Goal: Task Accomplishment & Management: Complete application form

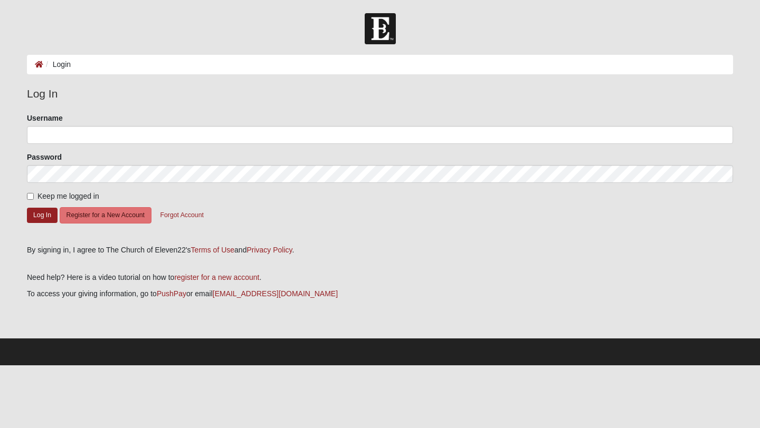
drag, startPoint x: 53, startPoint y: 152, endPoint x: 53, endPoint y: 109, distance: 43.8
click at [53, 132] on form "Please correct the following: Username Password Keep me logged in Log In Regist…" at bounding box center [380, 175] width 706 height 125
click at [53, 109] on fieldset "Log In Please correct the following: Username Password Keep me logged in Log In…" at bounding box center [380, 161] width 706 height 152
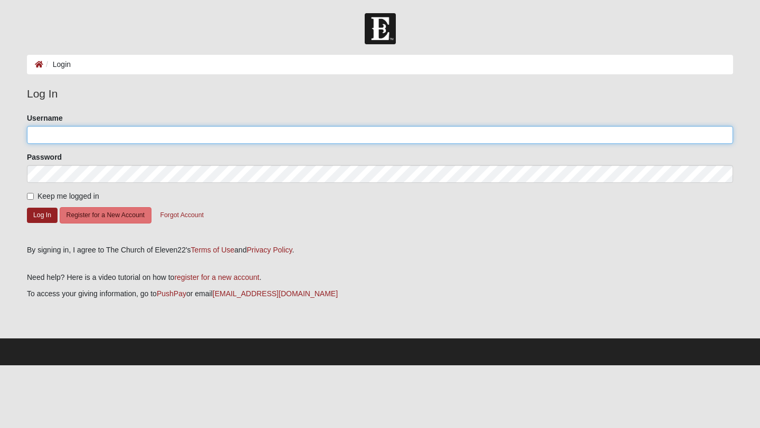
click at [54, 133] on input "Username" at bounding box center [380, 135] width 706 height 18
type input "[EMAIL_ADDRESS][DOMAIN_NAME]"
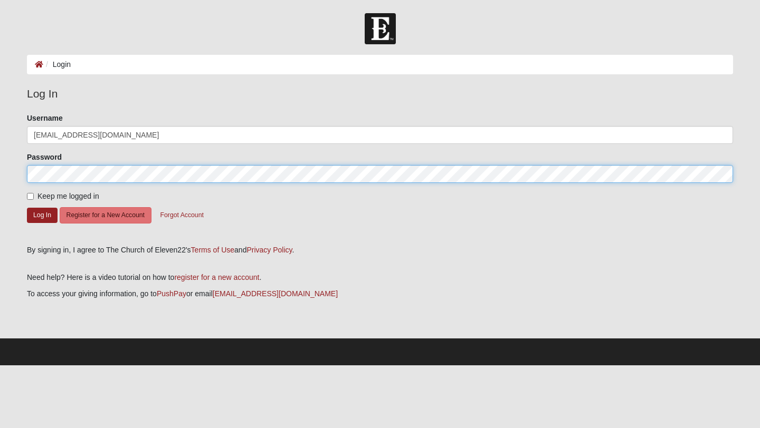
click at [27, 208] on button "Log In" at bounding box center [42, 215] width 31 height 15
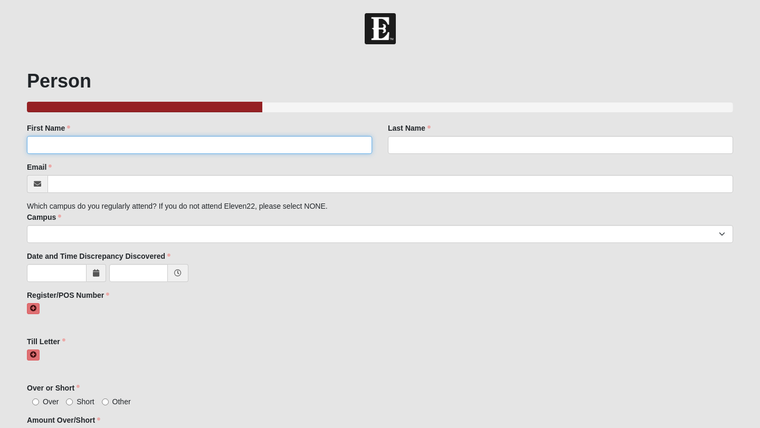
click at [83, 136] on input "First Name" at bounding box center [199, 145] width 345 height 18
type input "[PERSON_NAME]"
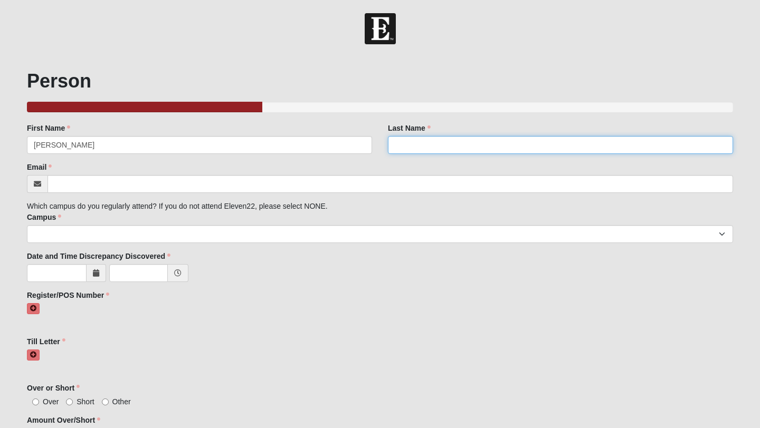
click at [445, 147] on input "Last Name" at bounding box center [560, 145] width 345 height 18
type input "[PERSON_NAME]"
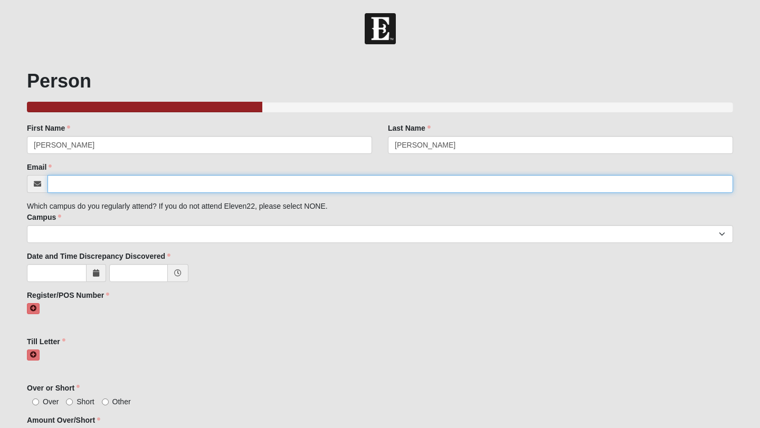
click at [432, 180] on input "Email" at bounding box center [389, 184] width 685 height 18
type input "[EMAIL_ADDRESS][DOMAIN_NAME]"
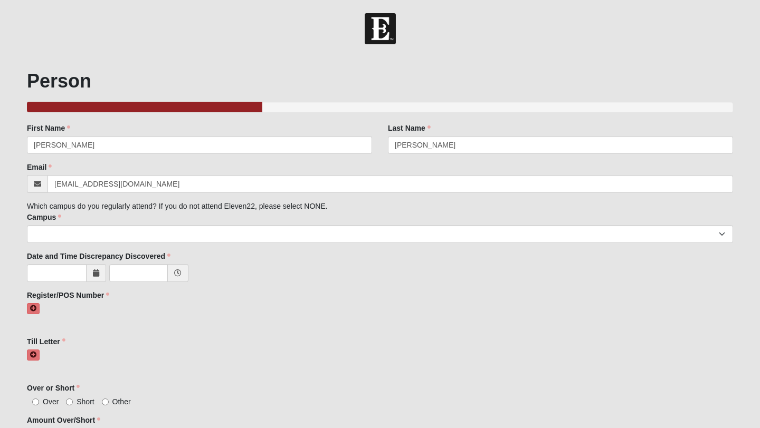
click at [531, 228] on div "Campus [GEOGRAPHIC_DATA] [GEOGRAPHIC_DATA] (Coming Soon) Eleven22 Online [PERSO…" at bounding box center [380, 227] width 706 height 31
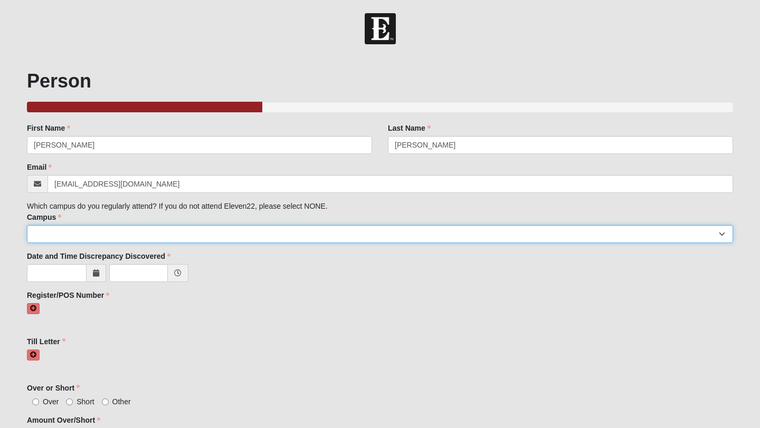
click at [531, 229] on select "[GEOGRAPHIC_DATA] [GEOGRAPHIC_DATA] (Coming Soon) Eleven22 Online [PERSON_NAME]…" at bounding box center [380, 234] width 706 height 18
select select "3"
click at [27, 225] on select "[GEOGRAPHIC_DATA] [GEOGRAPHIC_DATA] (Coming Soon) Eleven22 Online [PERSON_NAME]…" at bounding box center [380, 234] width 706 height 18
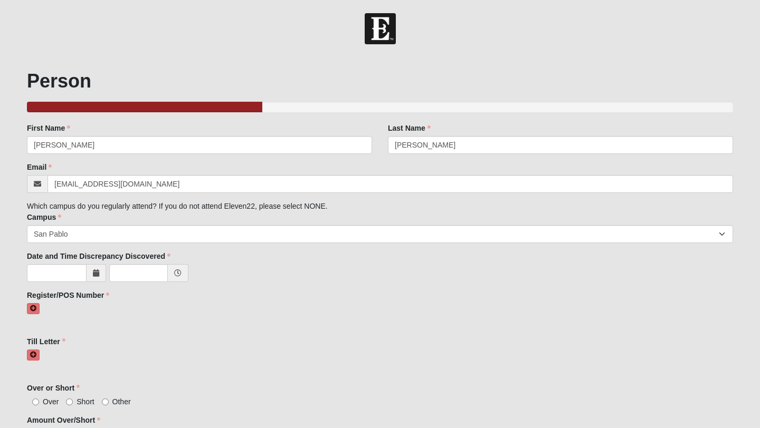
click at [92, 283] on div at bounding box center [380, 274] width 706 height 20
click at [92, 278] on span at bounding box center [97, 273] width 20 height 18
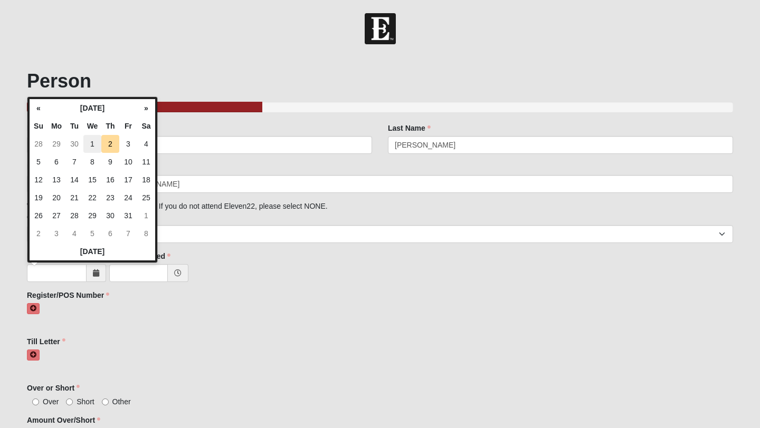
click at [95, 144] on td "1" at bounding box center [92, 144] width 18 height 18
type input "10/01/2025"
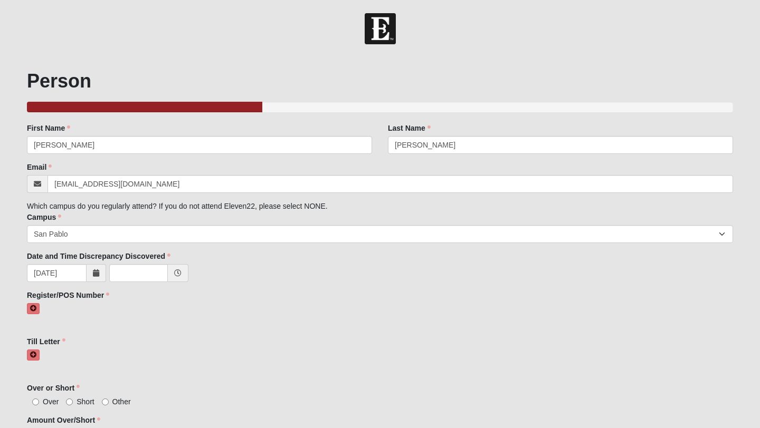
click at [175, 271] on icon at bounding box center [177, 273] width 7 height 7
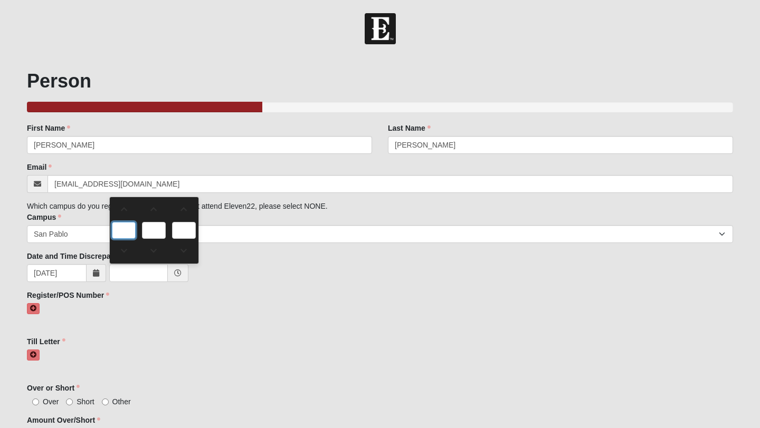
click at [129, 228] on input "text" at bounding box center [124, 230] width 24 height 17
type input "0:00 AM"
type input "0"
type input "00"
type input "AM"
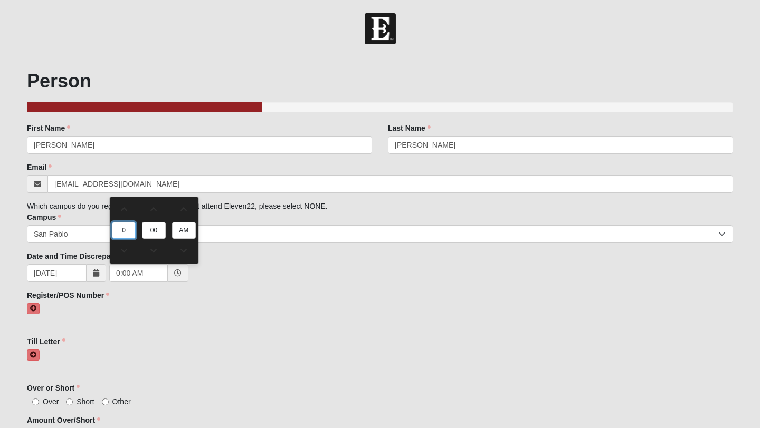
type input "7"
type input "7:00 AM"
type input "7"
click at [186, 250] on span at bounding box center [183, 250] width 23 height 7
type input "7:00 PM"
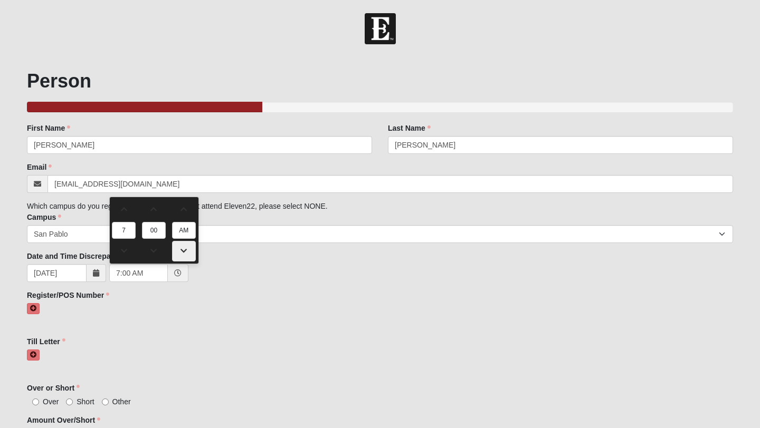
type input "PM"
click at [36, 307] on icon at bounding box center [33, 308] width 6 height 6
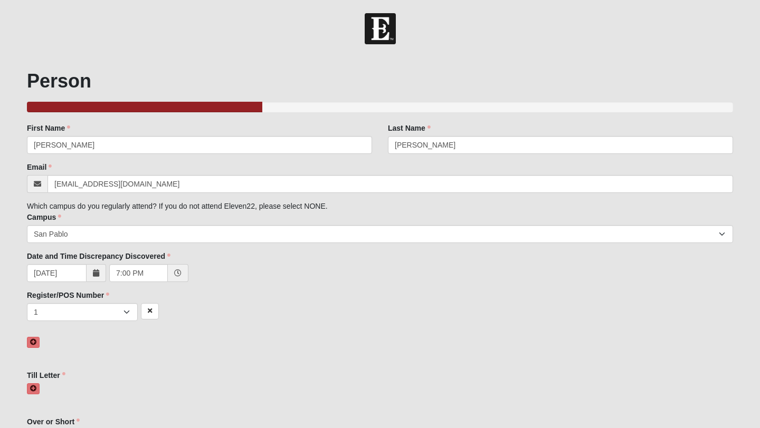
click at [89, 324] on div "1 2 3 4 5 6 7 unknown/other" at bounding box center [380, 318] width 706 height 31
click at [89, 315] on select "1 2 3 4 5 6 7 unknown/other" at bounding box center [82, 312] width 111 height 18
select select "4"
click at [27, 303] on select "1 2 3 4 5 6 7 unknown/other" at bounding box center [82, 312] width 111 height 18
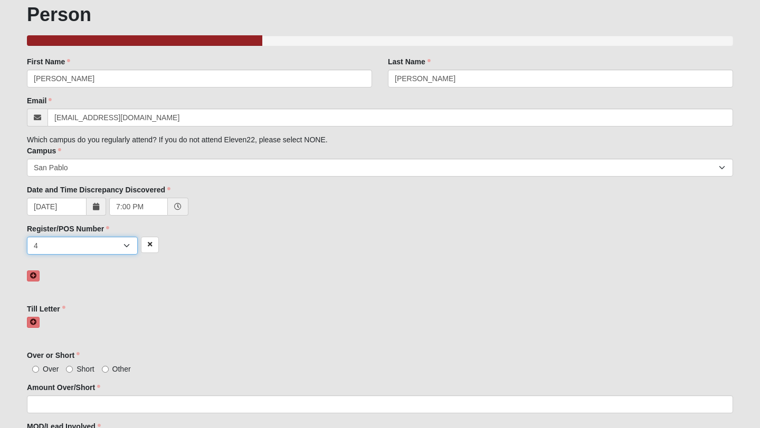
scroll to position [70, 0]
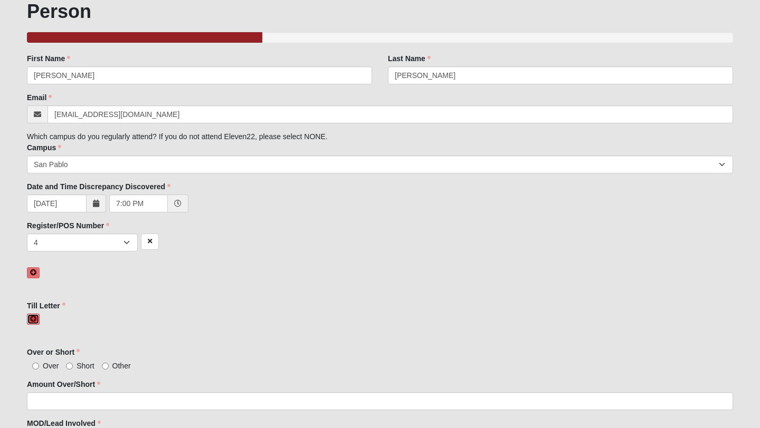
click at [35, 318] on icon at bounding box center [33, 319] width 6 height 6
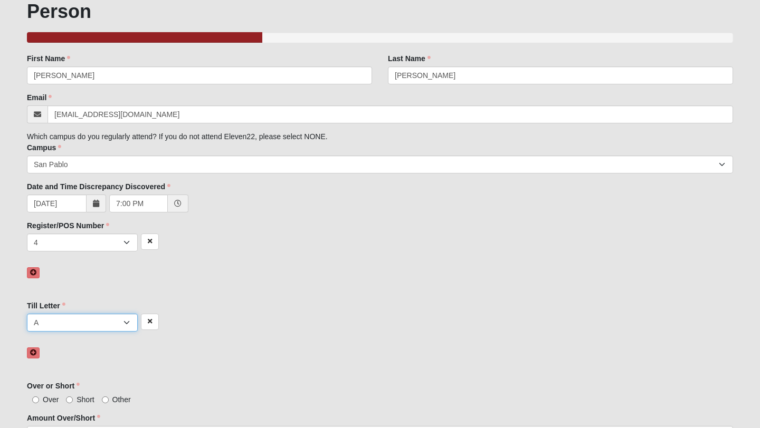
click at [49, 327] on select "A B C D E F other" at bounding box center [82, 323] width 111 height 18
select select "D"
click at [27, 314] on select "A B C D E F other" at bounding box center [82, 323] width 111 height 18
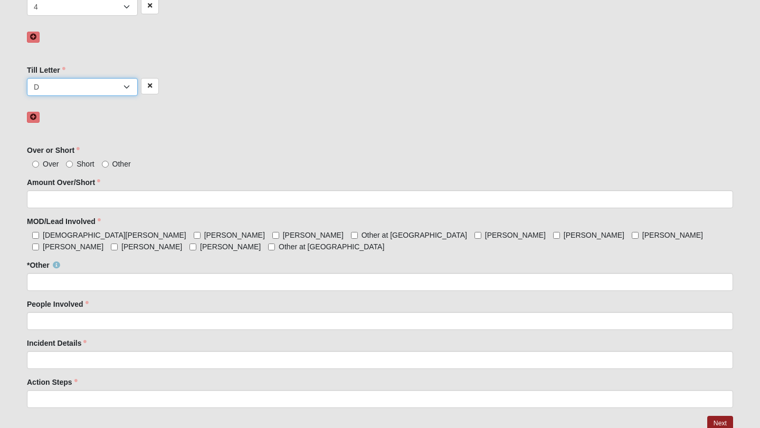
scroll to position [308, 0]
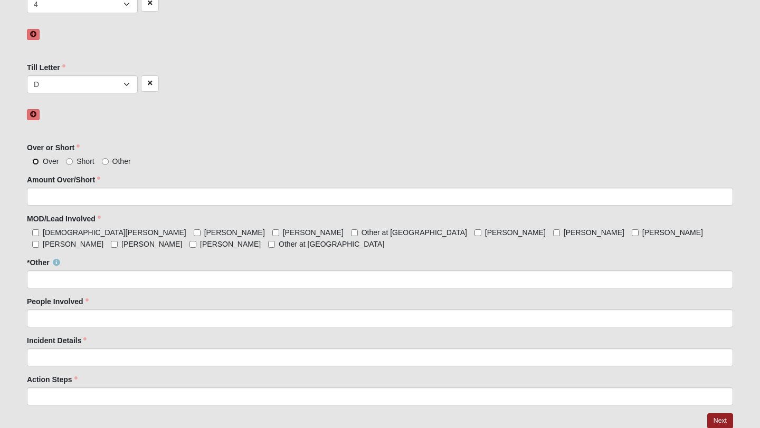
click at [37, 162] on input "Over" at bounding box center [35, 161] width 7 height 7
radio input "true"
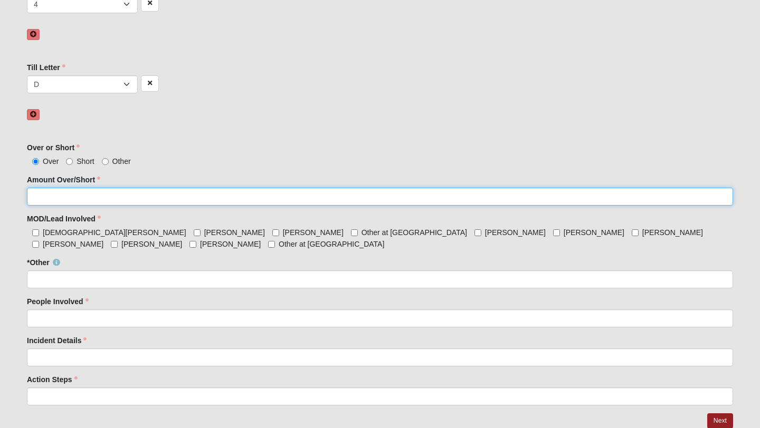
click at [48, 196] on input "Amount Over/Short" at bounding box center [380, 197] width 706 height 18
type input "21.00"
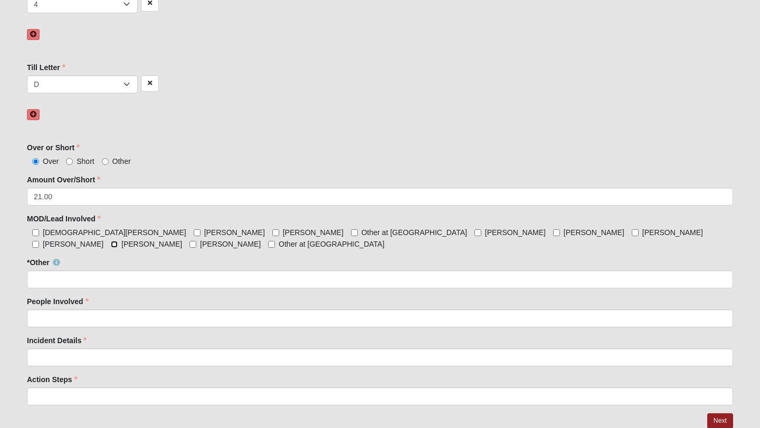
click at [118, 241] on input "Taylor Lindass" at bounding box center [114, 244] width 7 height 7
checkbox input "true"
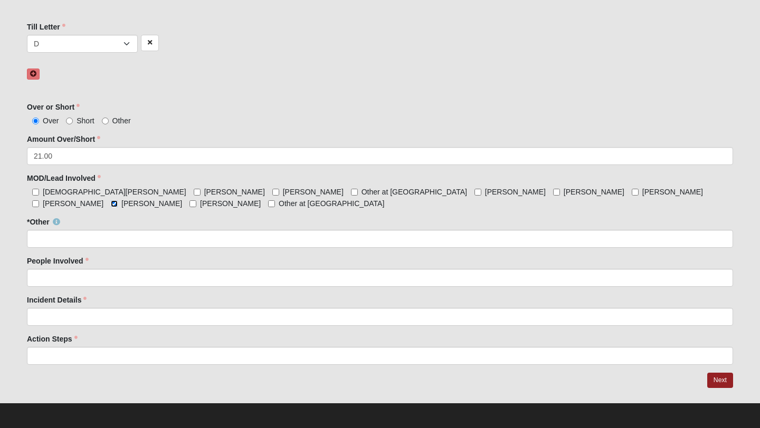
scroll to position [351, 0]
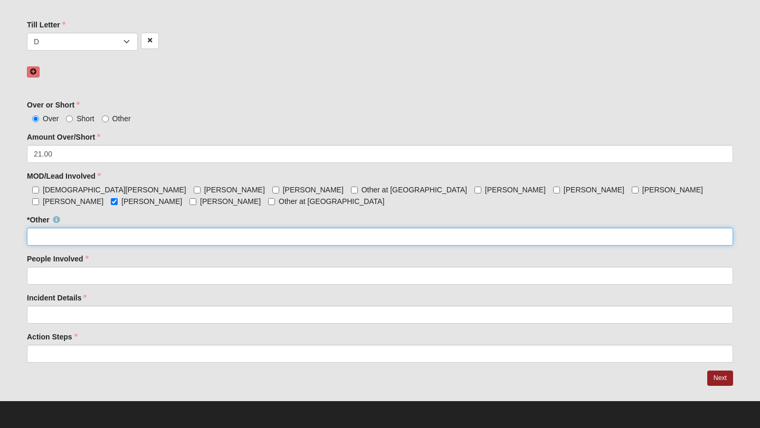
click at [329, 234] on input "*Other" at bounding box center [380, 237] width 706 height 18
type input "C"
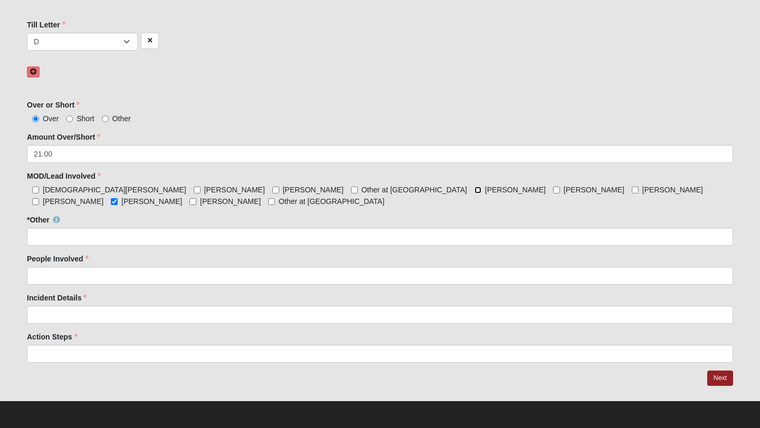
click at [474, 187] on input "Ciara Gornoski" at bounding box center [477, 190] width 7 height 7
checkbox input "true"
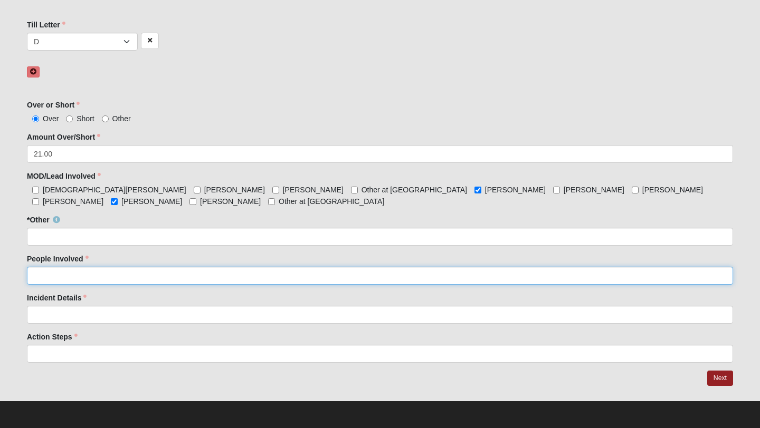
click at [81, 280] on input "People Involved" at bounding box center [380, 276] width 706 height 18
type input "Taylor Lindaas"
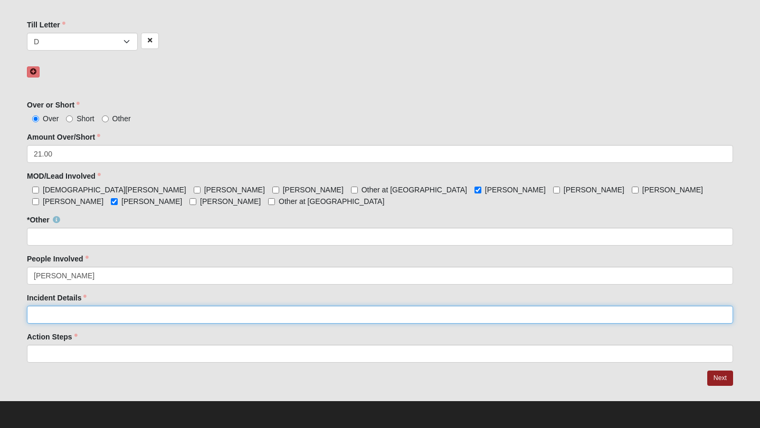
click at [95, 310] on input "Incident Details" at bounding box center [380, 315] width 706 height 18
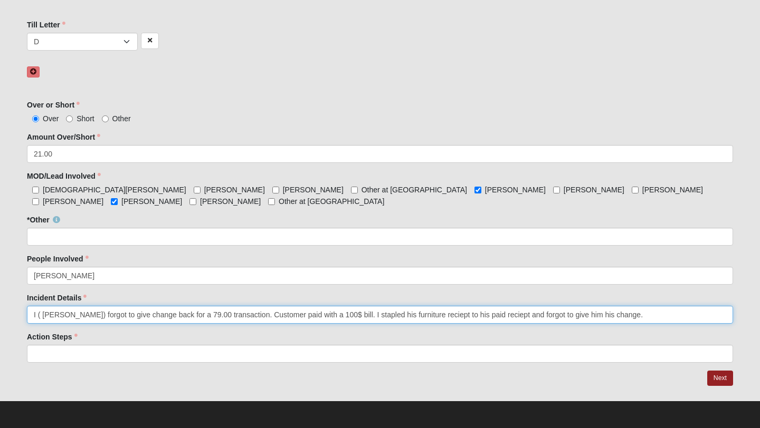
click at [445, 319] on input "I ( Taylor Lindaas) forgot to give change back for a 79.00 transaction. Custome…" at bounding box center [380, 315] width 706 height 18
type input "I ( Taylor Lindaas) forgot to give change back for a 79.00 transaction. Custome…"
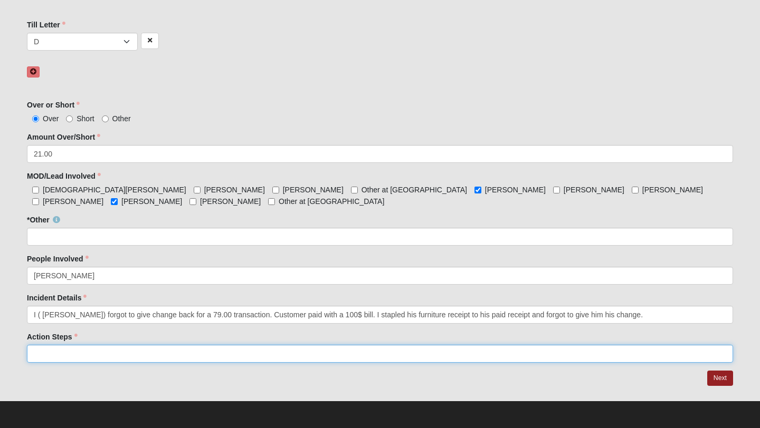
click at [260, 354] on input "Action Steps" at bounding box center [380, 354] width 706 height 18
type input "Incident report made"
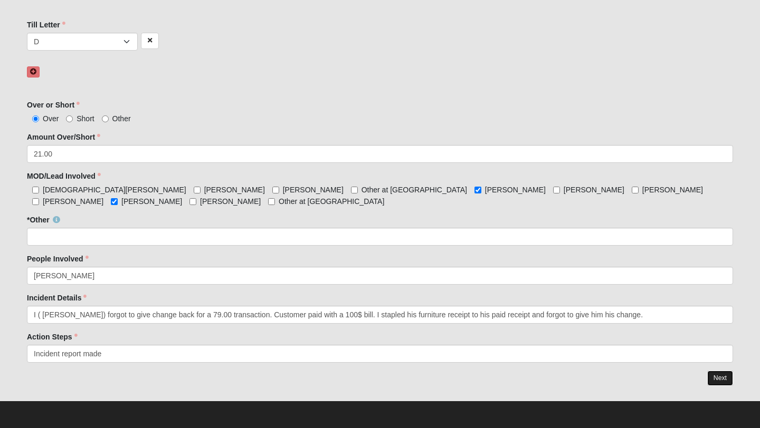
click at [719, 384] on link "Next" at bounding box center [720, 378] width 26 height 15
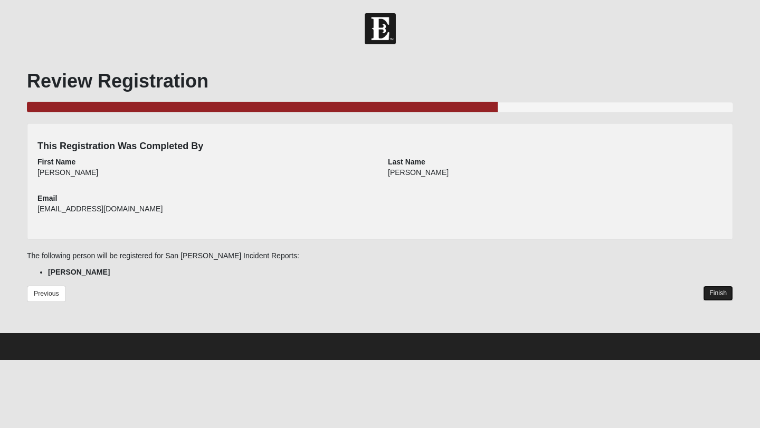
click at [718, 294] on link "Finish" at bounding box center [718, 293] width 30 height 15
